Goal: Obtain resource: Obtain resource

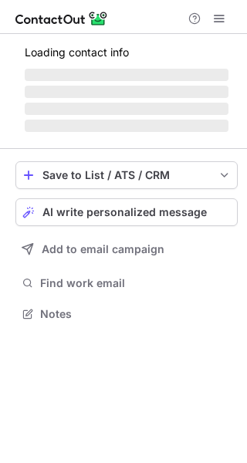
scroll to position [312, 247]
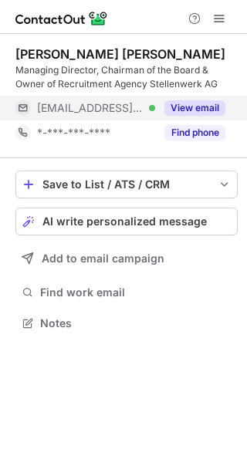
click at [193, 106] on button "View email" at bounding box center [194, 107] width 61 height 15
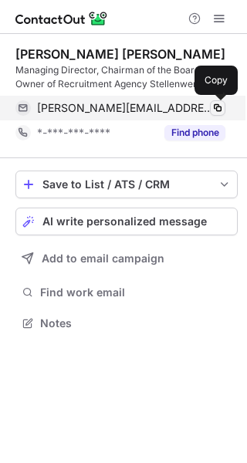
click at [215, 106] on span at bounding box center [217, 108] width 12 height 12
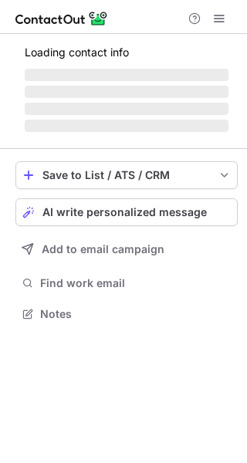
scroll to position [312, 247]
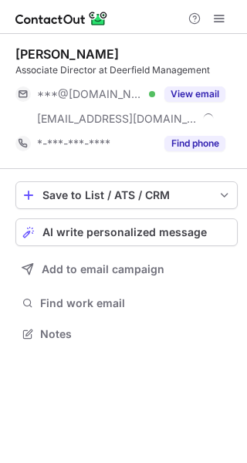
scroll to position [323, 247]
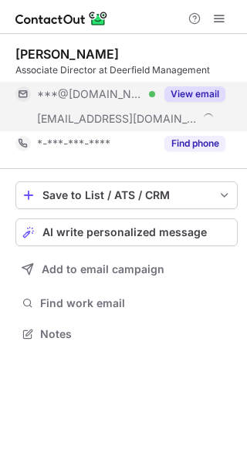
click at [183, 89] on button "View email" at bounding box center [194, 93] width 61 height 15
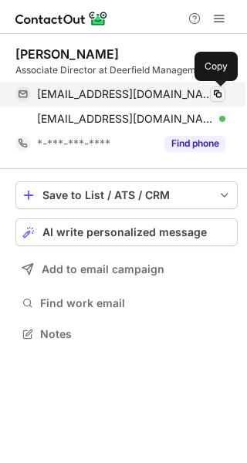
click at [213, 91] on span at bounding box center [217, 94] width 12 height 12
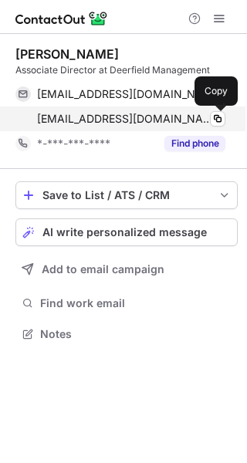
click at [214, 110] on div "rdouglas@deerfield.com Verified Copy" at bounding box center [120, 118] width 210 height 25
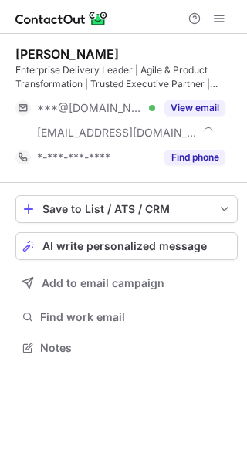
scroll to position [337, 247]
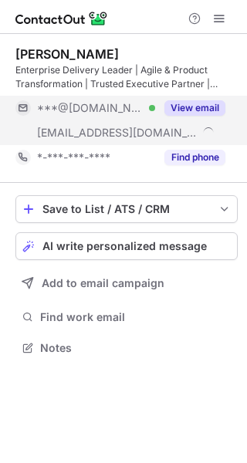
click at [201, 104] on button "View email" at bounding box center [194, 107] width 61 height 15
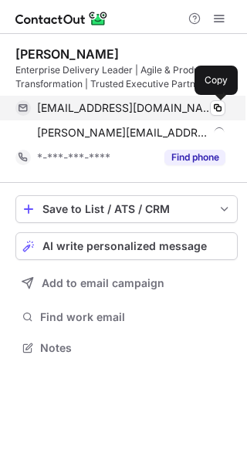
drag, startPoint x: 215, startPoint y: 105, endPoint x: 212, endPoint y: 116, distance: 11.2
click at [215, 103] on span at bounding box center [217, 108] width 12 height 12
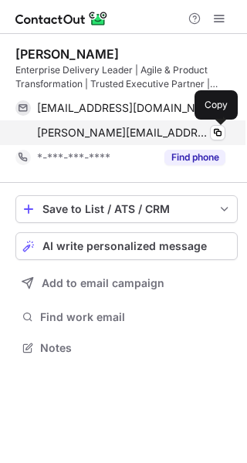
click at [212, 129] on span at bounding box center [217, 133] width 12 height 12
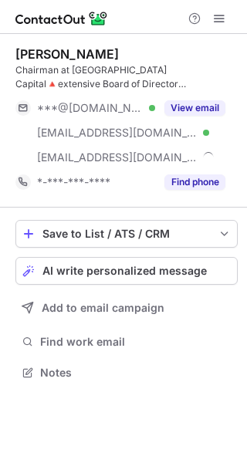
scroll to position [362, 247]
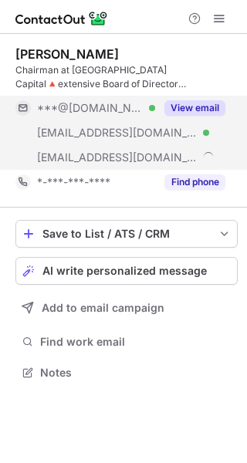
click at [201, 100] on div "View email" at bounding box center [190, 108] width 70 height 25
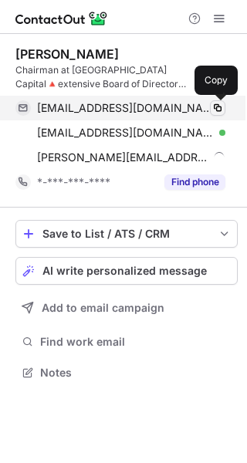
click at [217, 103] on span at bounding box center [217, 108] width 12 height 12
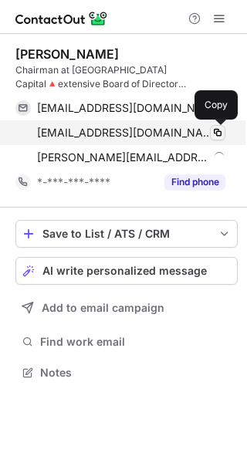
click at [214, 127] on span at bounding box center [217, 133] width 12 height 12
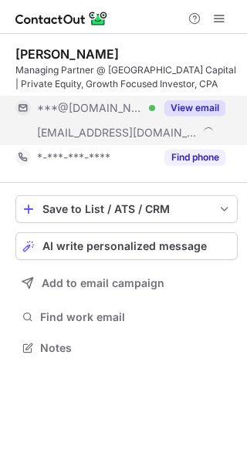
scroll to position [337, 247]
click at [186, 98] on div "View email" at bounding box center [190, 108] width 70 height 25
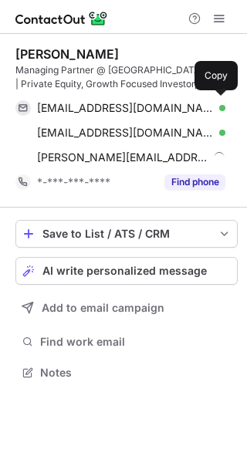
scroll to position [362, 247]
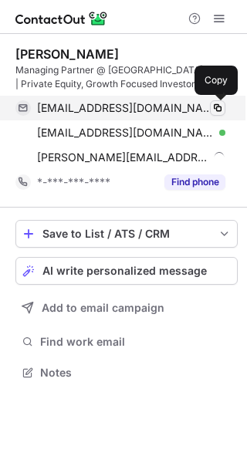
click at [215, 100] on div "wboffa@hotmail.com Verified Copy" at bounding box center [120, 108] width 210 height 25
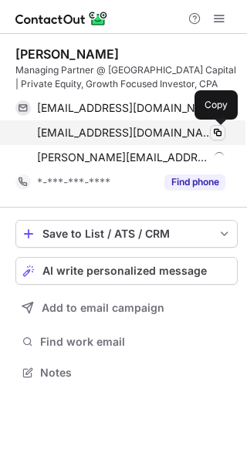
click at [214, 128] on span at bounding box center [217, 133] width 12 height 12
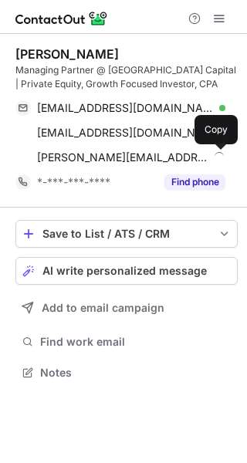
drag, startPoint x: 216, startPoint y: 150, endPoint x: 26, endPoint y: 208, distance: 198.4
click at [216, 152] on button at bounding box center [217, 157] width 15 height 15
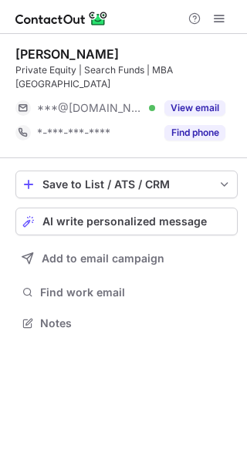
scroll to position [312, 247]
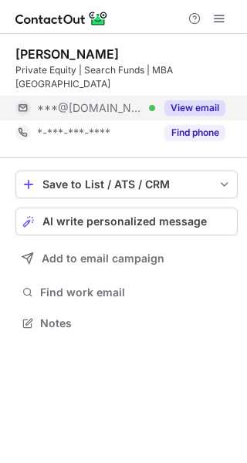
click at [201, 105] on button "View email" at bounding box center [194, 107] width 61 height 15
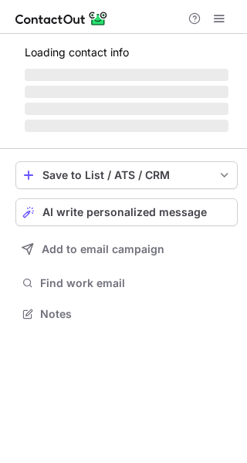
scroll to position [299, 247]
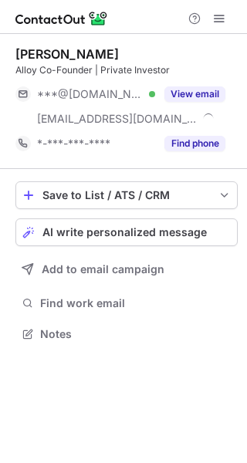
scroll to position [323, 247]
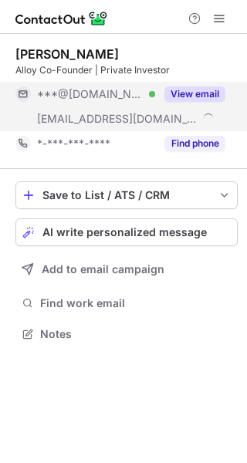
click at [207, 95] on button "View email" at bounding box center [194, 93] width 61 height 15
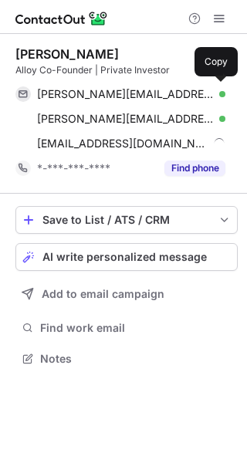
scroll to position [348, 247]
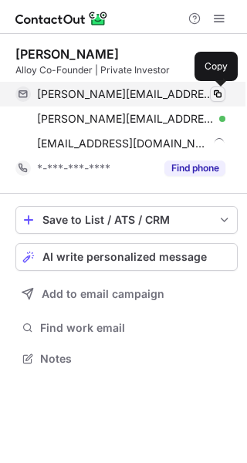
click at [216, 90] on span at bounding box center [217, 94] width 12 height 12
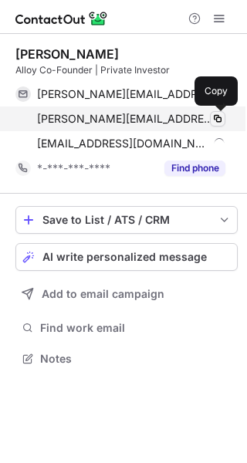
click at [221, 116] on span at bounding box center [217, 119] width 12 height 12
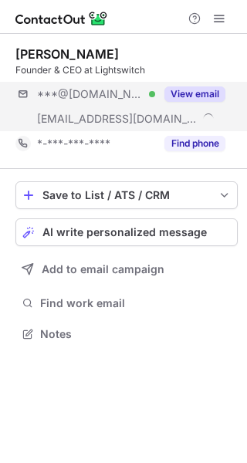
scroll to position [323, 247]
click at [204, 96] on button "View email" at bounding box center [194, 93] width 61 height 15
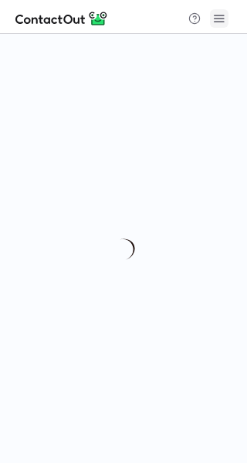
click at [218, 19] on span at bounding box center [219, 18] width 12 height 12
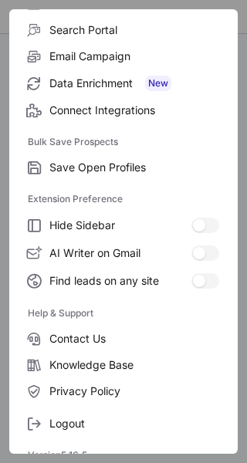
scroll to position [180, 0]
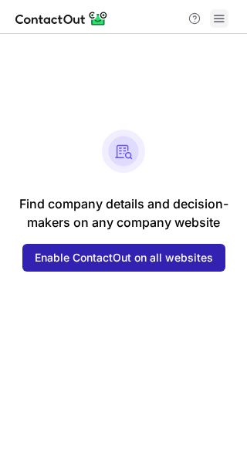
click at [220, 19] on span at bounding box center [219, 18] width 12 height 12
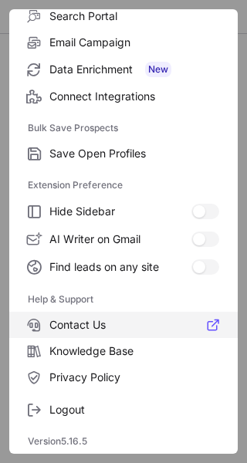
click at [76, 326] on span "Contact Us" at bounding box center [134, 325] width 170 height 14
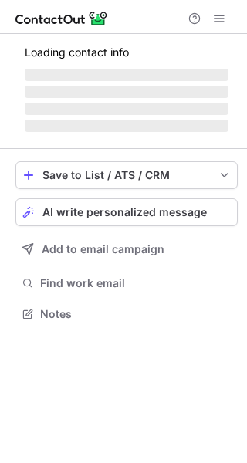
scroll to position [323, 247]
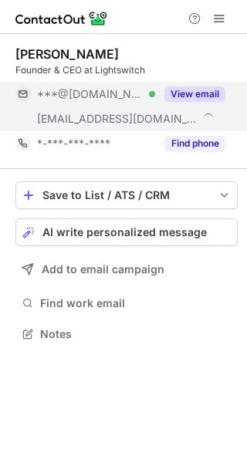
click at [204, 96] on button "View email" at bounding box center [194, 93] width 61 height 15
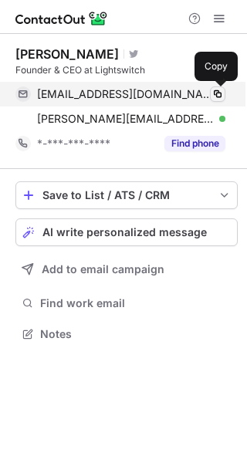
click at [214, 90] on span at bounding box center [217, 94] width 12 height 12
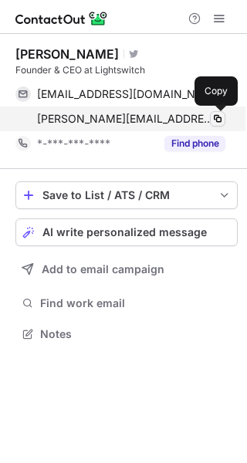
click at [216, 117] on span at bounding box center [217, 119] width 12 height 12
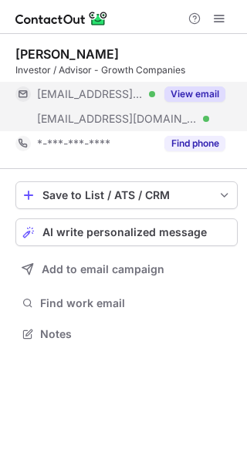
scroll to position [323, 247]
click at [199, 95] on button "View email" at bounding box center [194, 93] width 61 height 15
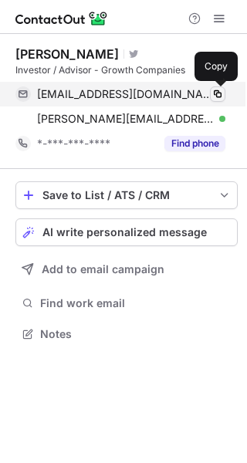
drag, startPoint x: 216, startPoint y: 89, endPoint x: 220, endPoint y: 106, distance: 17.4
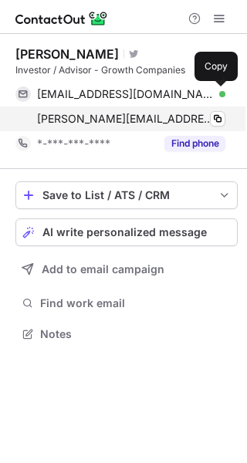
click at [217, 89] on span at bounding box center [217, 94] width 12 height 12
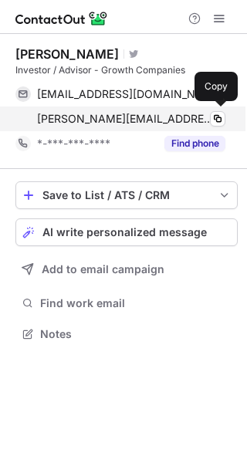
click at [220, 110] on div "[PERSON_NAME][EMAIL_ADDRESS][DOMAIN_NAME] Verified Copy" at bounding box center [120, 118] width 210 height 25
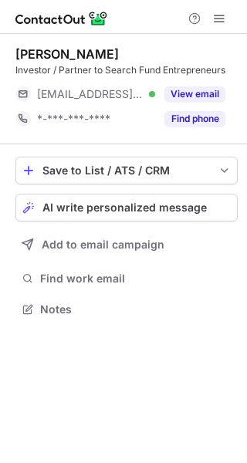
scroll to position [299, 247]
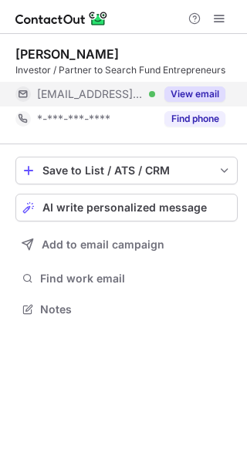
click at [205, 95] on button "View email" at bounding box center [194, 93] width 61 height 15
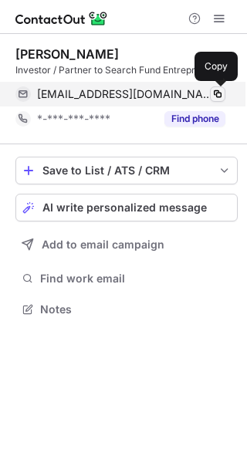
click at [217, 93] on span at bounding box center [217, 94] width 12 height 12
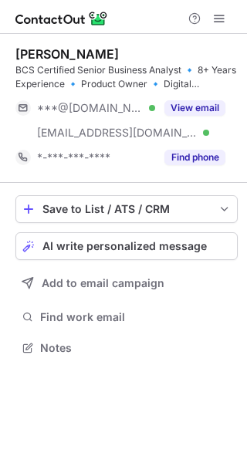
scroll to position [337, 247]
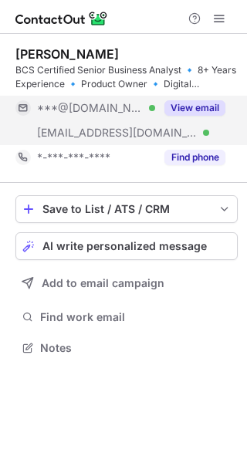
click at [193, 102] on button "View email" at bounding box center [194, 107] width 61 height 15
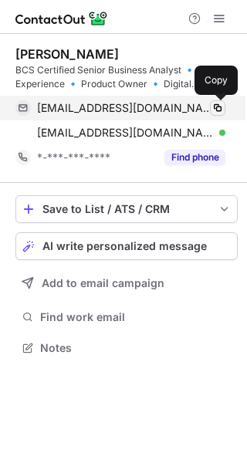
click at [217, 106] on span at bounding box center [217, 108] width 12 height 12
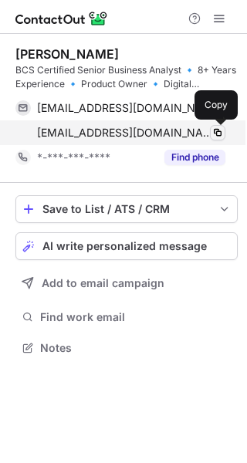
click at [215, 127] on span at bounding box center [217, 133] width 12 height 12
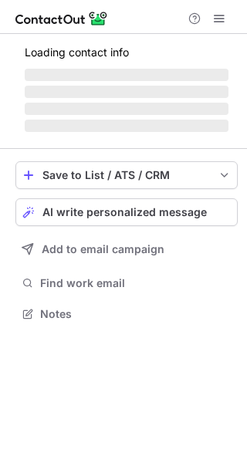
scroll to position [337, 247]
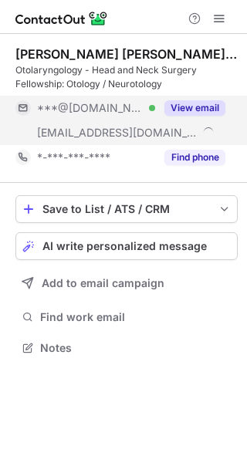
click at [201, 103] on button "View email" at bounding box center [194, 107] width 61 height 15
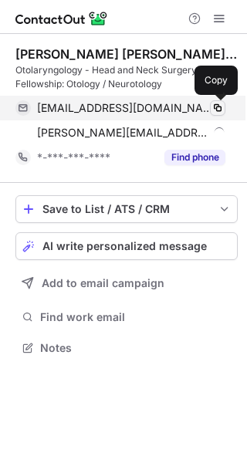
click at [214, 106] on span at bounding box center [217, 108] width 12 height 12
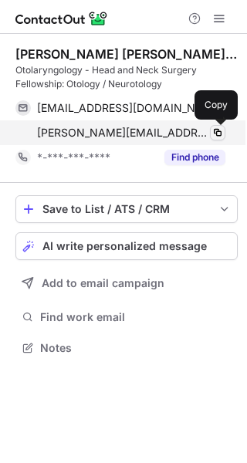
click at [218, 131] on span at bounding box center [217, 133] width 12 height 12
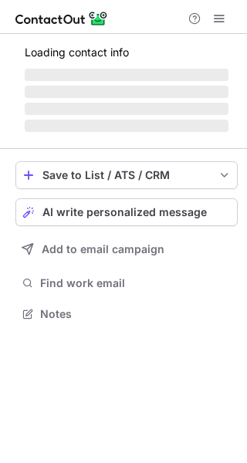
scroll to position [323, 247]
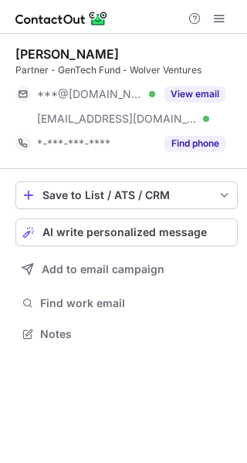
click at [184, 97] on button "View email" at bounding box center [194, 93] width 61 height 15
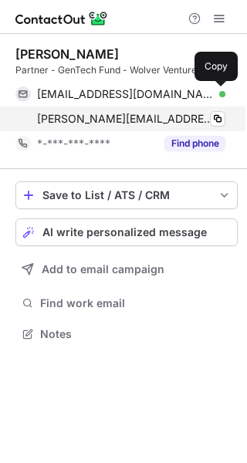
drag, startPoint x: 216, startPoint y: 92, endPoint x: 221, endPoint y: 110, distance: 19.3
click at [217, 92] on span at bounding box center [217, 94] width 12 height 12
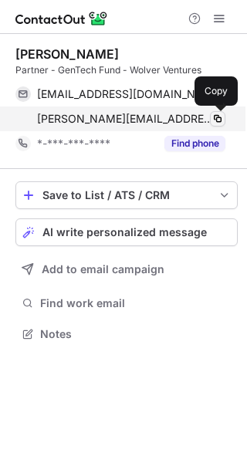
click at [222, 113] on span at bounding box center [217, 119] width 12 height 12
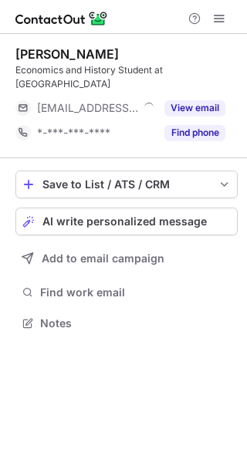
scroll to position [312, 247]
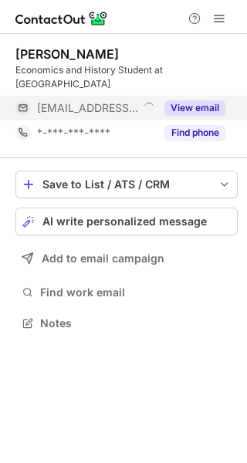
click at [201, 104] on button "View email" at bounding box center [194, 107] width 61 height 15
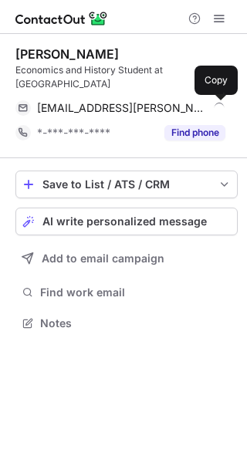
drag, startPoint x: 219, startPoint y: 107, endPoint x: 17, endPoint y: 157, distance: 208.2
click at [218, 107] on span at bounding box center [217, 108] width 12 height 12
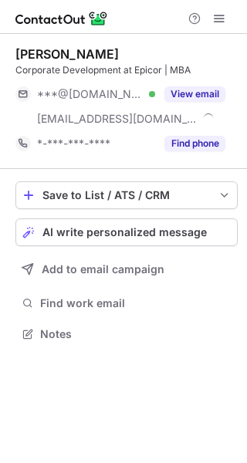
scroll to position [323, 247]
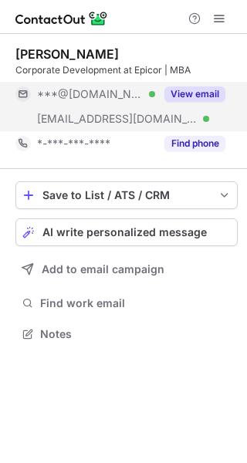
click at [197, 89] on button "View email" at bounding box center [194, 93] width 61 height 15
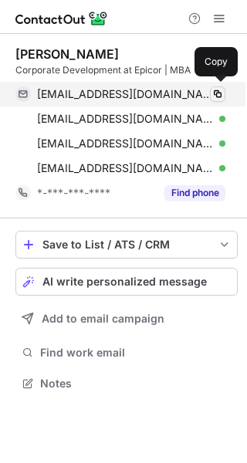
scroll to position [373, 247]
click at [217, 93] on span at bounding box center [217, 94] width 12 height 12
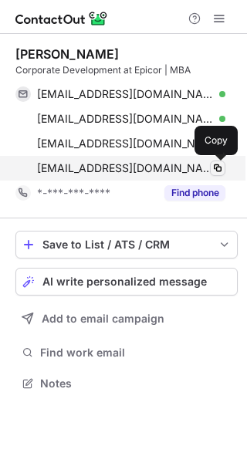
click at [218, 167] on span at bounding box center [217, 168] width 12 height 12
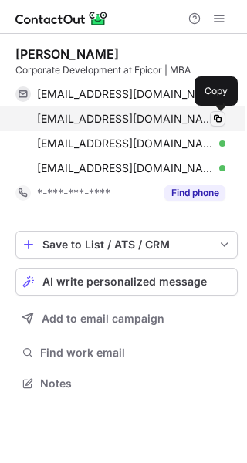
drag, startPoint x: 218, startPoint y: 113, endPoint x: 218, endPoint y: 121, distance: 8.5
click at [218, 112] on button at bounding box center [217, 118] width 15 height 15
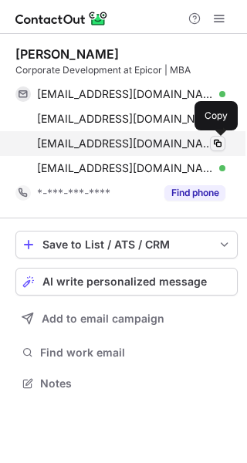
click at [219, 142] on span at bounding box center [217, 143] width 12 height 12
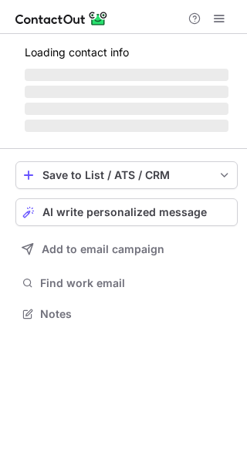
scroll to position [348, 247]
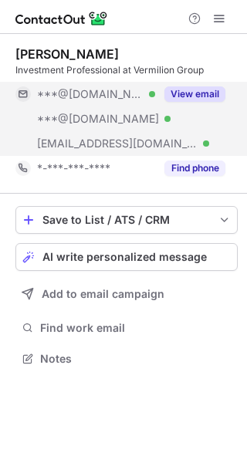
click at [198, 87] on button "View email" at bounding box center [194, 93] width 61 height 15
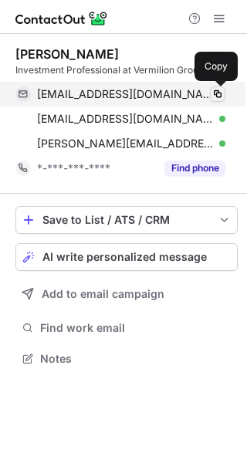
click at [216, 89] on span at bounding box center [217, 94] width 12 height 12
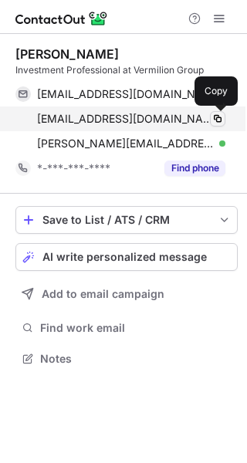
click at [218, 116] on span at bounding box center [217, 119] width 12 height 12
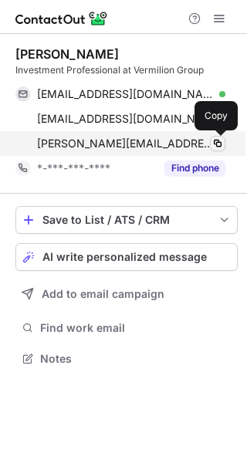
click at [221, 141] on span at bounding box center [217, 143] width 12 height 12
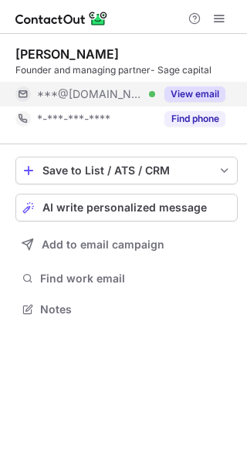
scroll to position [299, 247]
click at [194, 91] on button "View email" at bounding box center [194, 93] width 61 height 15
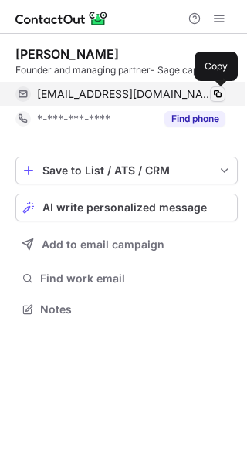
click at [214, 95] on span at bounding box center [217, 94] width 12 height 12
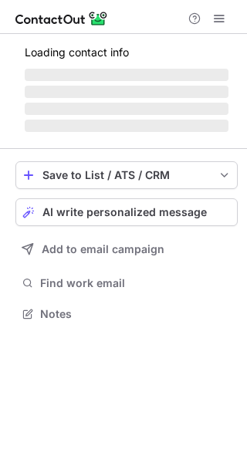
scroll to position [312, 247]
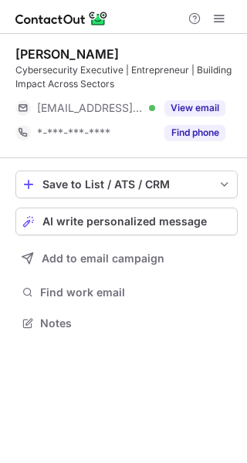
scroll to position [312, 247]
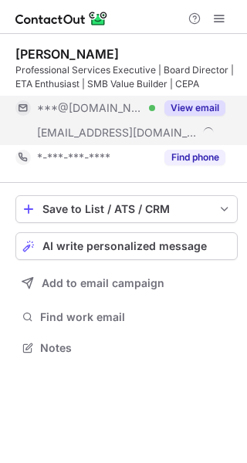
scroll to position [337, 247]
click at [187, 105] on button "View email" at bounding box center [194, 107] width 61 height 15
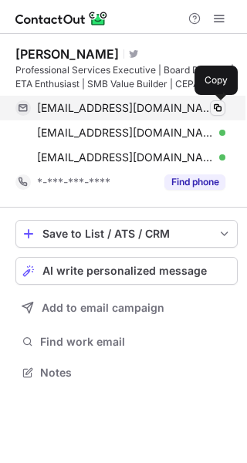
click at [214, 108] on span at bounding box center [217, 108] width 12 height 12
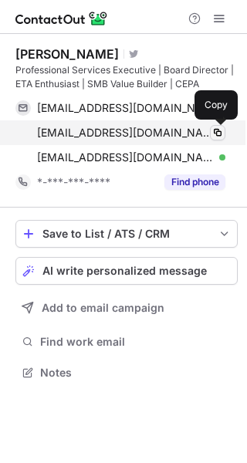
click at [217, 127] on span at bounding box center [217, 133] width 12 height 12
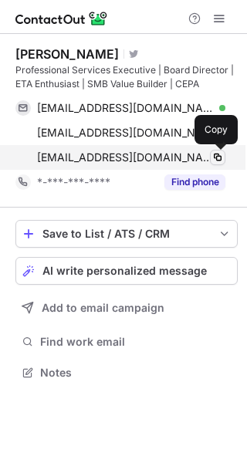
click at [218, 152] on button at bounding box center [217, 157] width 15 height 15
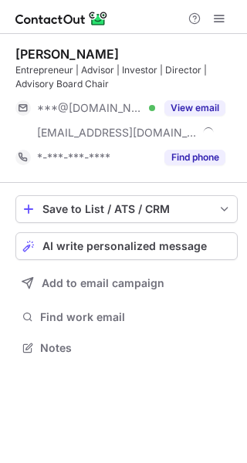
scroll to position [337, 247]
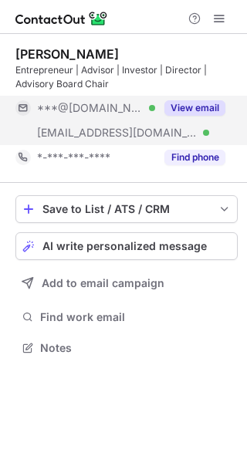
click at [201, 103] on button "View email" at bounding box center [194, 107] width 61 height 15
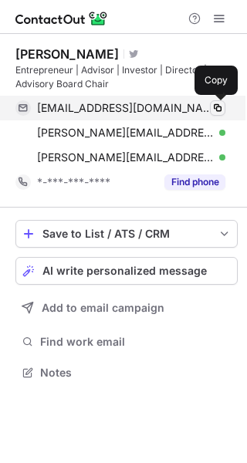
click at [219, 102] on span at bounding box center [217, 108] width 12 height 12
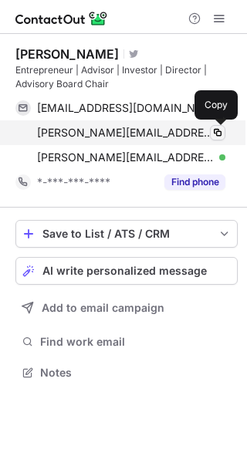
click at [215, 128] on span at bounding box center [217, 133] width 12 height 12
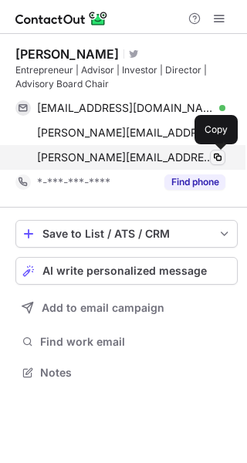
click at [214, 156] on span at bounding box center [217, 157] width 12 height 12
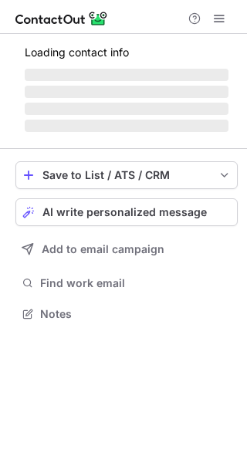
scroll to position [323, 247]
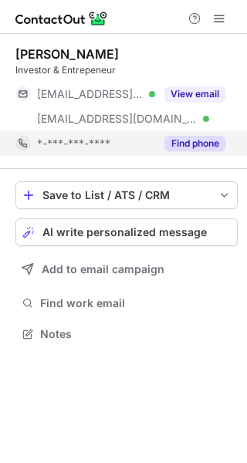
scroll to position [323, 247]
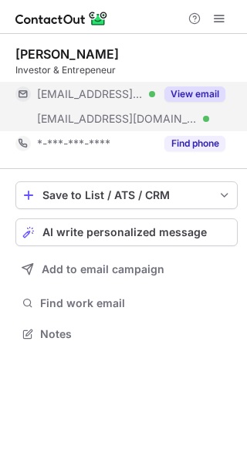
click at [204, 87] on button "View email" at bounding box center [194, 93] width 61 height 15
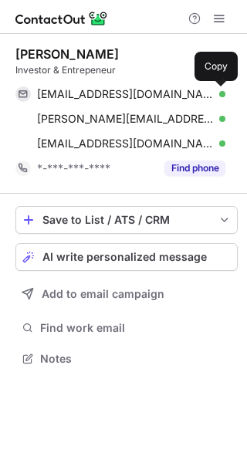
scroll to position [348, 247]
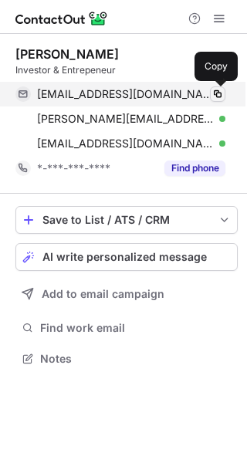
click at [214, 90] on span at bounding box center [217, 94] width 12 height 12
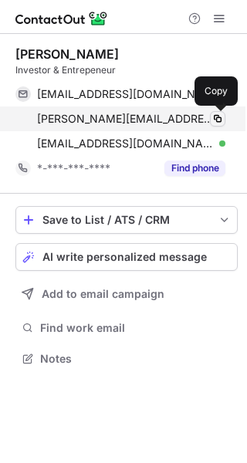
click at [214, 113] on span at bounding box center [217, 119] width 12 height 12
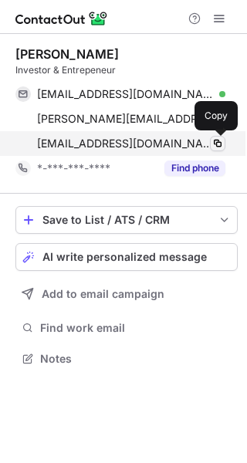
click at [213, 142] on span at bounding box center [217, 143] width 12 height 12
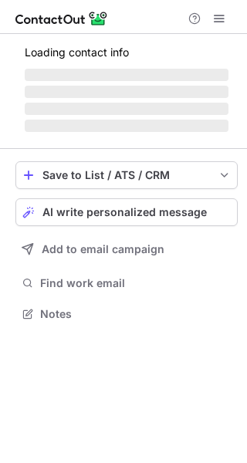
scroll to position [323, 247]
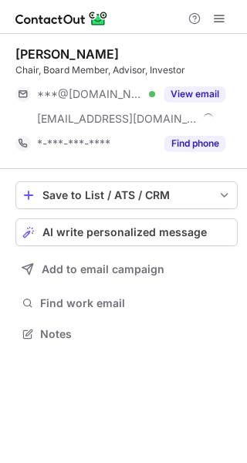
click at [204, 95] on button "View email" at bounding box center [194, 93] width 61 height 15
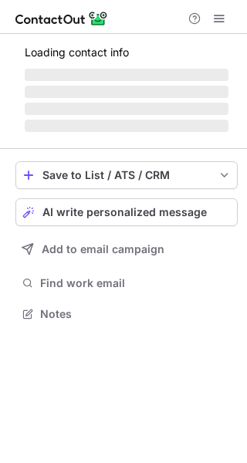
scroll to position [323, 247]
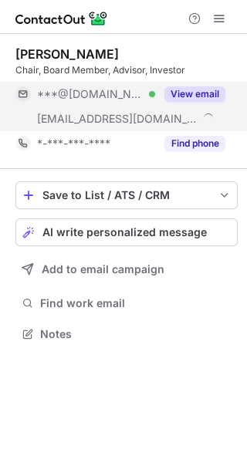
click at [210, 95] on button "View email" at bounding box center [194, 93] width 61 height 15
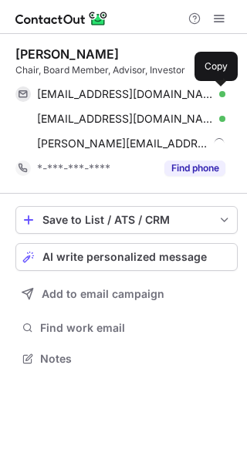
scroll to position [348, 247]
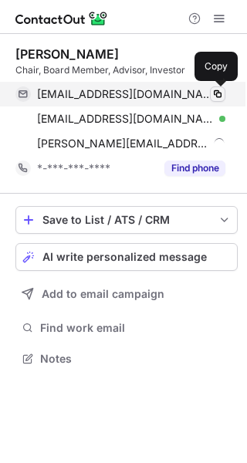
click at [218, 92] on span at bounding box center [217, 94] width 12 height 12
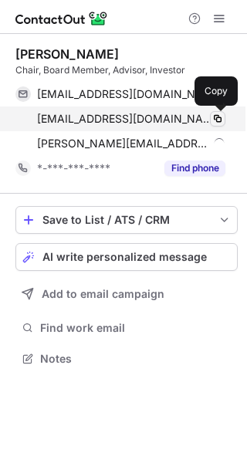
drag, startPoint x: 222, startPoint y: 116, endPoint x: 219, endPoint y: 124, distance: 8.3
click at [222, 116] on span at bounding box center [217, 119] width 12 height 12
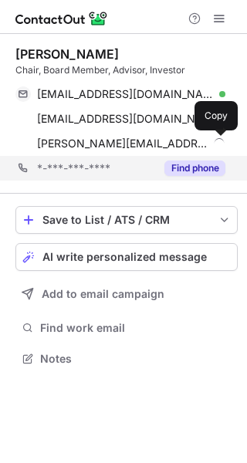
drag, startPoint x: 218, startPoint y: 140, endPoint x: 0, endPoint y: 179, distance: 221.1
click at [218, 140] on span at bounding box center [217, 143] width 12 height 12
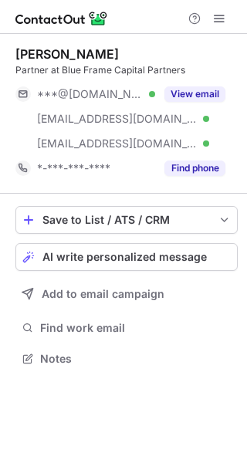
scroll to position [348, 247]
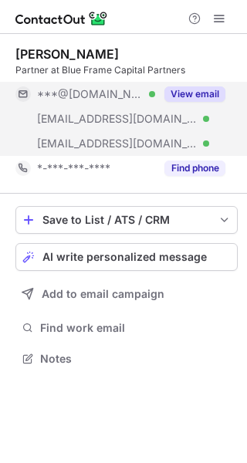
click at [194, 89] on button "View email" at bounding box center [194, 93] width 61 height 15
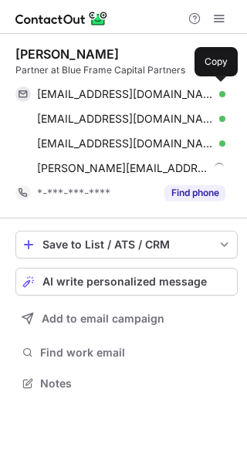
scroll to position [373, 247]
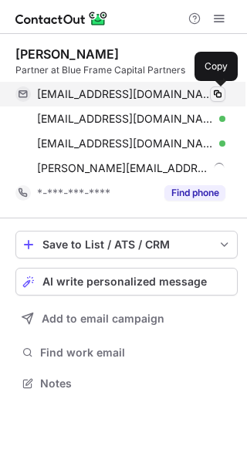
click at [218, 91] on span at bounding box center [217, 94] width 12 height 12
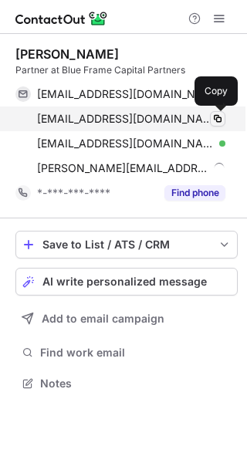
click at [221, 120] on span at bounding box center [217, 119] width 12 height 12
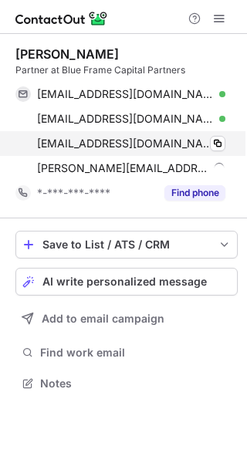
click at [219, 134] on div "bmoszcelt@tbase.com Verified Copy" at bounding box center [120, 143] width 210 height 25
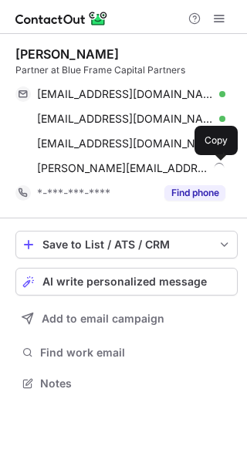
drag, startPoint x: 221, startPoint y: 168, endPoint x: 18, endPoint y: 228, distance: 212.1
click at [221, 167] on span at bounding box center [217, 168] width 12 height 12
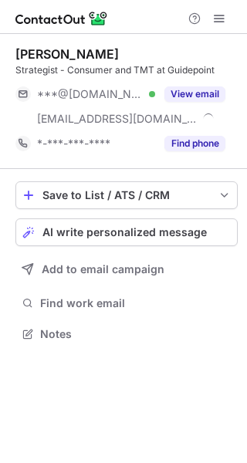
scroll to position [323, 247]
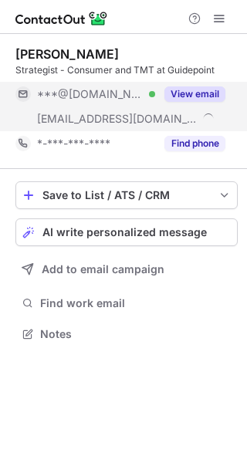
click at [187, 89] on button "View email" at bounding box center [194, 93] width 61 height 15
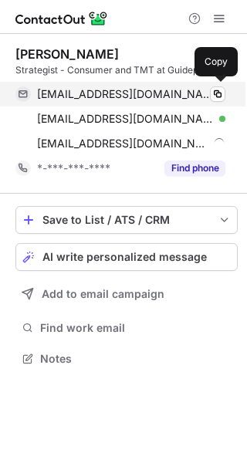
scroll to position [348, 247]
click at [216, 89] on span at bounding box center [217, 94] width 12 height 12
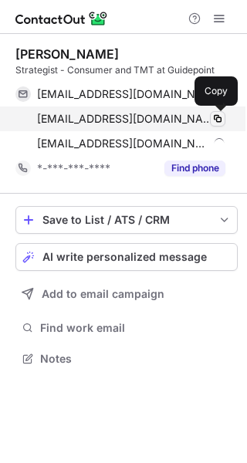
click at [222, 116] on span at bounding box center [217, 119] width 12 height 12
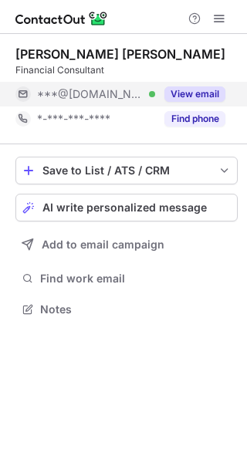
scroll to position [299, 247]
click at [207, 91] on button "View email" at bounding box center [194, 93] width 61 height 15
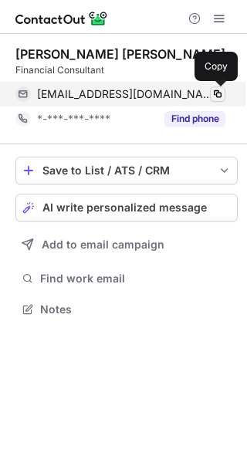
click at [218, 93] on span at bounding box center [217, 94] width 12 height 12
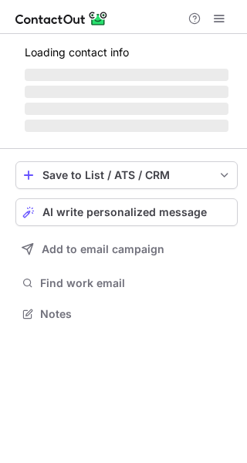
scroll to position [323, 247]
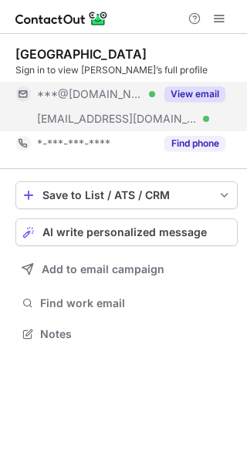
click at [204, 92] on button "View email" at bounding box center [194, 93] width 61 height 15
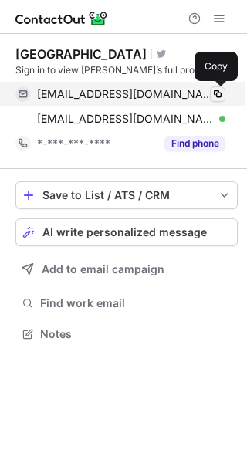
click at [214, 89] on span at bounding box center [217, 94] width 12 height 12
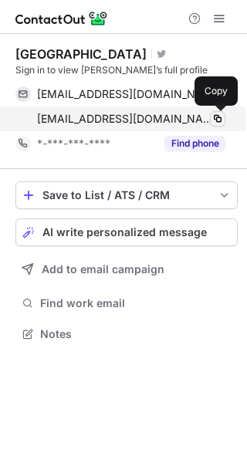
click at [215, 119] on span at bounding box center [217, 119] width 12 height 12
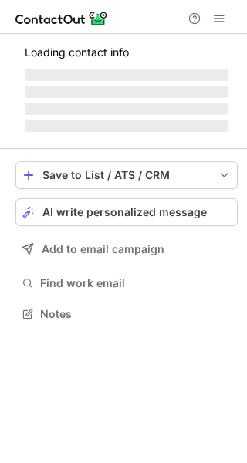
scroll to position [323, 247]
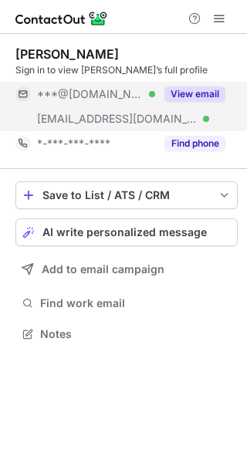
click at [197, 92] on button "View email" at bounding box center [194, 93] width 61 height 15
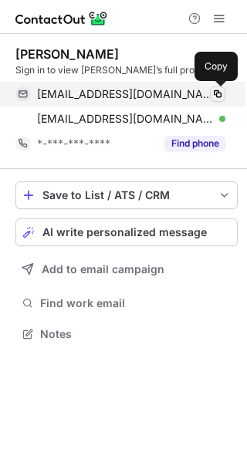
click at [214, 93] on span at bounding box center [217, 94] width 12 height 12
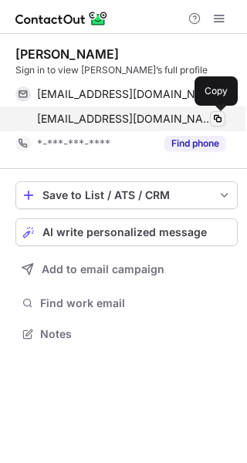
click at [219, 114] on span at bounding box center [217, 119] width 12 height 12
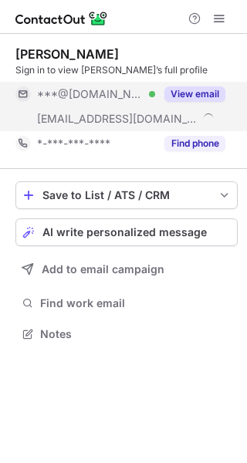
scroll to position [323, 247]
click at [207, 93] on button "View email" at bounding box center [194, 93] width 61 height 15
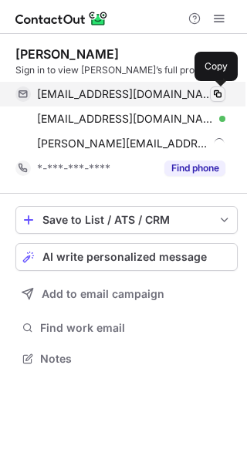
scroll to position [348, 247]
click at [216, 91] on span at bounding box center [217, 94] width 12 height 12
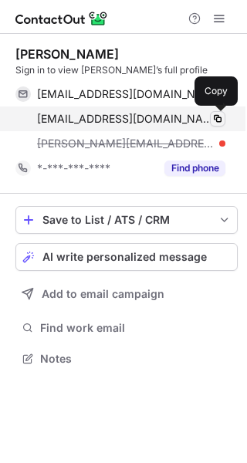
click at [217, 120] on span at bounding box center [217, 119] width 12 height 12
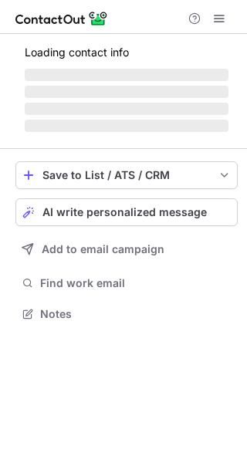
scroll to position [323, 247]
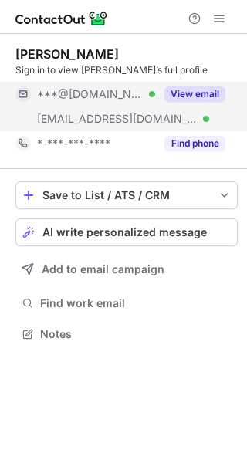
click at [208, 95] on button "View email" at bounding box center [194, 93] width 61 height 15
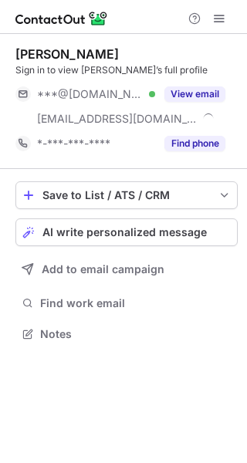
scroll to position [323, 247]
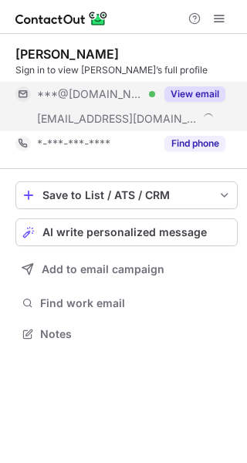
click at [202, 96] on button "View email" at bounding box center [194, 93] width 61 height 15
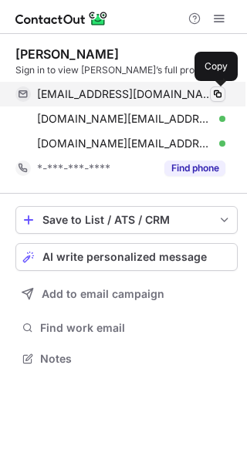
drag, startPoint x: 217, startPoint y: 89, endPoint x: 218, endPoint y: 112, distance: 22.4
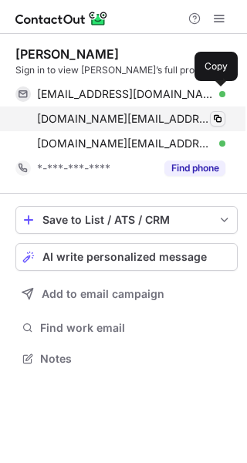
click at [217, 89] on span at bounding box center [217, 94] width 12 height 12
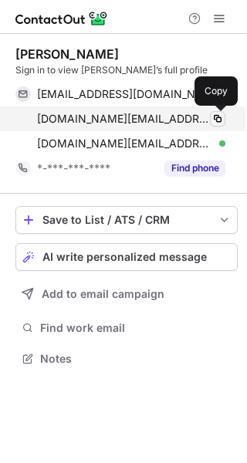
click at [218, 115] on span at bounding box center [217, 119] width 12 height 12
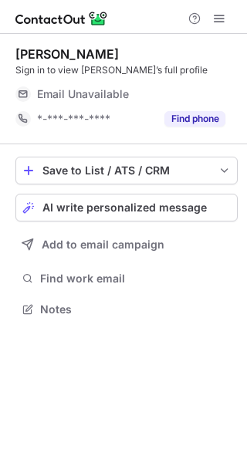
scroll to position [299, 247]
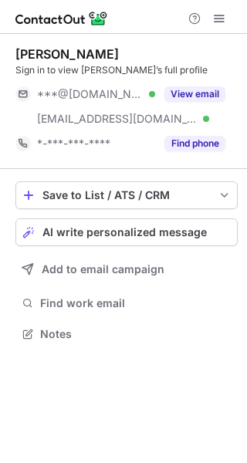
scroll to position [323, 247]
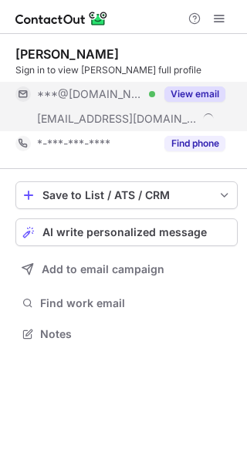
click at [201, 93] on button "View email" at bounding box center [194, 93] width 61 height 15
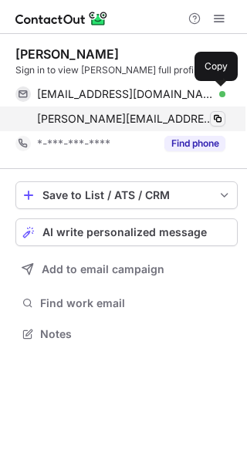
drag, startPoint x: 214, startPoint y: 90, endPoint x: 216, endPoint y: 113, distance: 23.3
click at [214, 90] on span at bounding box center [217, 94] width 12 height 12
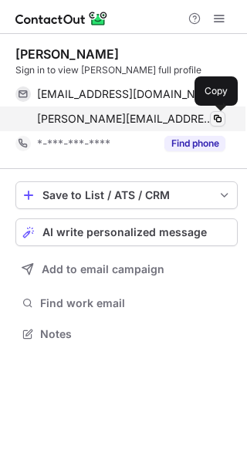
click at [215, 119] on span at bounding box center [217, 119] width 12 height 12
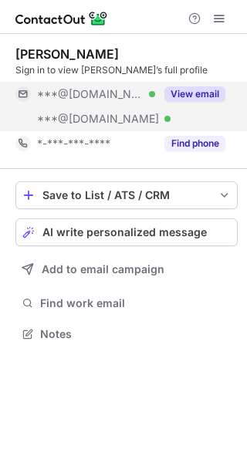
scroll to position [323, 247]
click at [195, 87] on button "View email" at bounding box center [194, 93] width 61 height 15
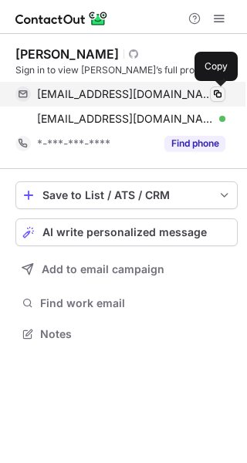
click at [222, 92] on span at bounding box center [217, 94] width 12 height 12
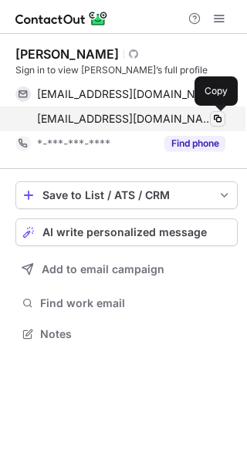
click at [218, 113] on span at bounding box center [217, 119] width 12 height 12
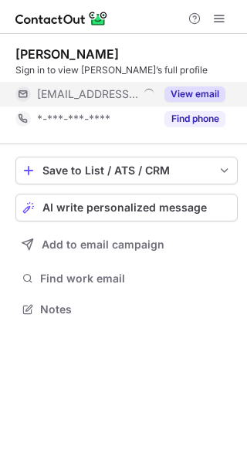
scroll to position [299, 247]
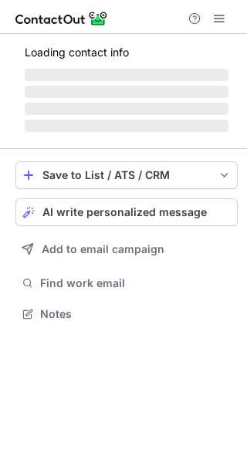
scroll to position [299, 247]
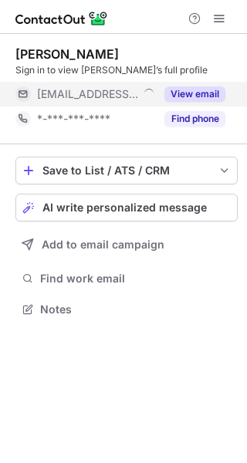
click at [181, 89] on button "View email" at bounding box center [194, 93] width 61 height 15
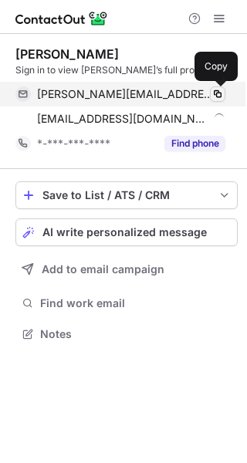
scroll to position [323, 247]
click at [213, 89] on span at bounding box center [217, 94] width 12 height 12
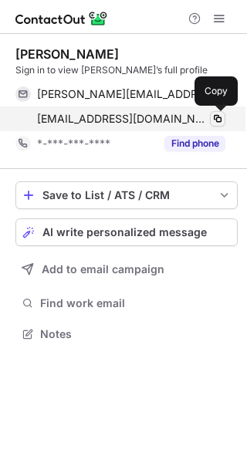
drag, startPoint x: 218, startPoint y: 115, endPoint x: 5, endPoint y: 197, distance: 228.3
click at [218, 116] on span at bounding box center [217, 119] width 12 height 12
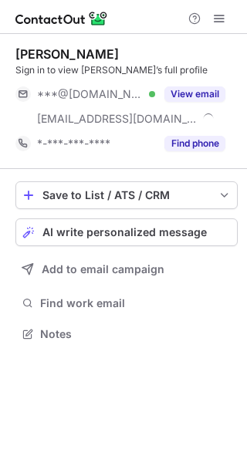
scroll to position [323, 247]
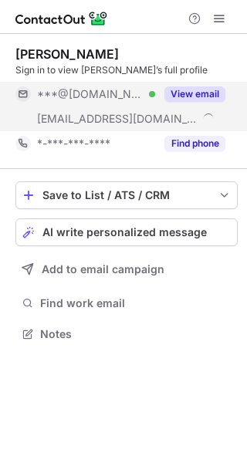
click at [208, 86] on div "View email" at bounding box center [190, 94] width 70 height 25
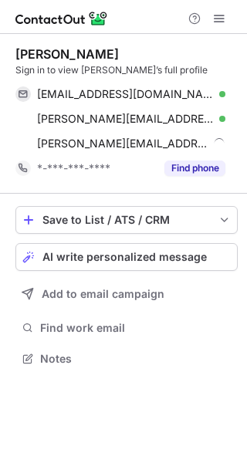
scroll to position [348, 247]
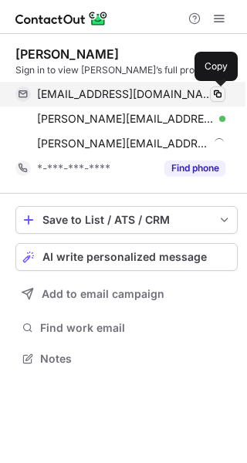
click at [218, 89] on span at bounding box center [217, 94] width 12 height 12
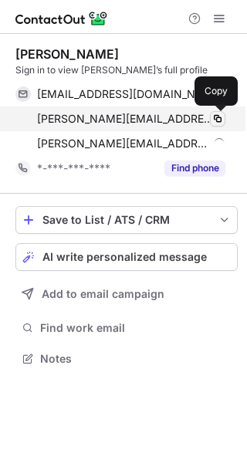
click at [216, 116] on span at bounding box center [217, 119] width 12 height 12
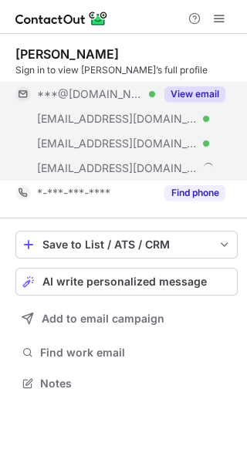
scroll to position [373, 247]
click at [208, 89] on button "View email" at bounding box center [194, 93] width 61 height 15
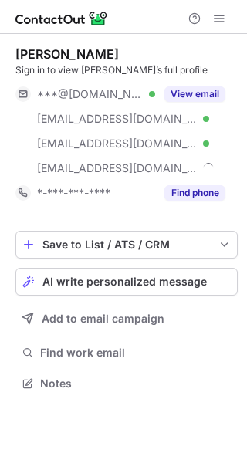
scroll to position [373, 247]
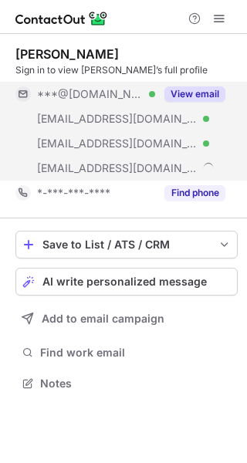
click at [210, 86] on div "View email" at bounding box center [190, 94] width 70 height 25
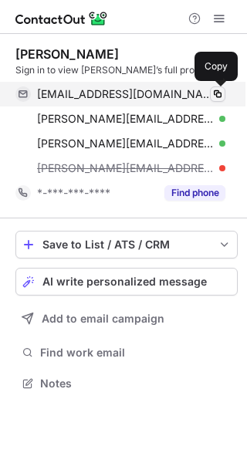
click at [216, 89] on span at bounding box center [217, 94] width 12 height 12
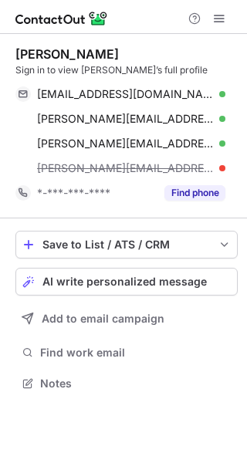
click at [225, 102] on div "[EMAIL_ADDRESS][DOMAIN_NAME] Verified Copied! [PERSON_NAME][EMAIL_ADDRESS][PERS…" at bounding box center [126, 131] width 222 height 99
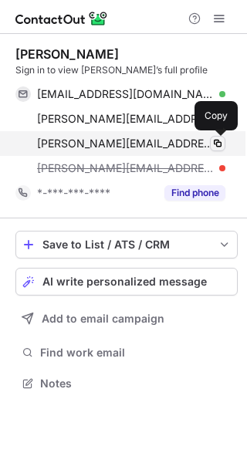
click at [218, 139] on span at bounding box center [217, 143] width 12 height 12
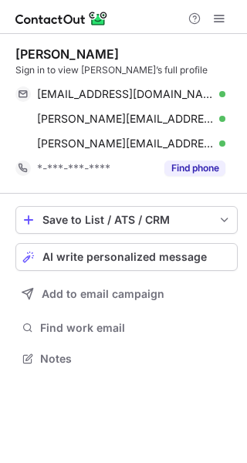
scroll to position [348, 247]
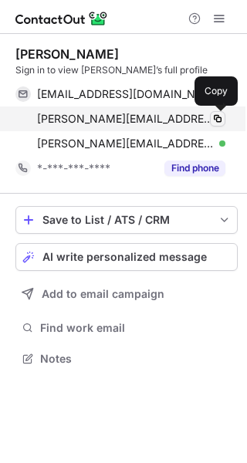
click at [215, 118] on span at bounding box center [217, 119] width 12 height 12
